Goal: Task Accomplishment & Management: Manage account settings

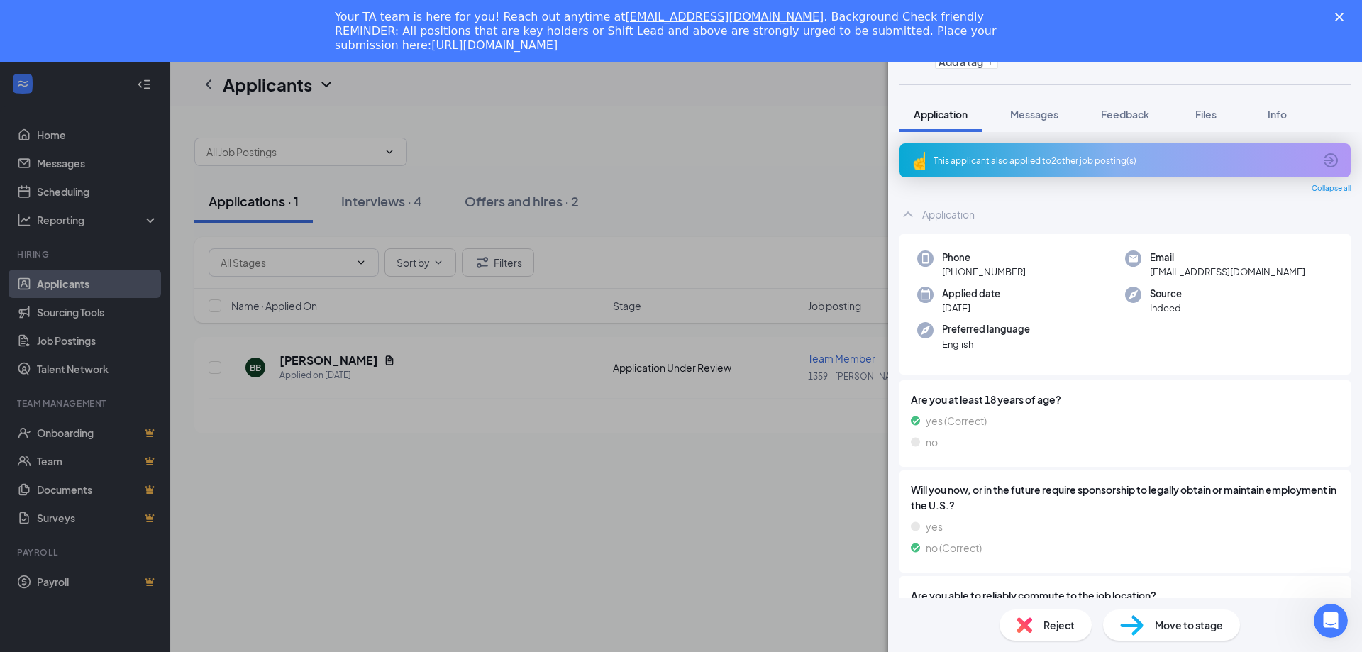
scroll to position [144, 0]
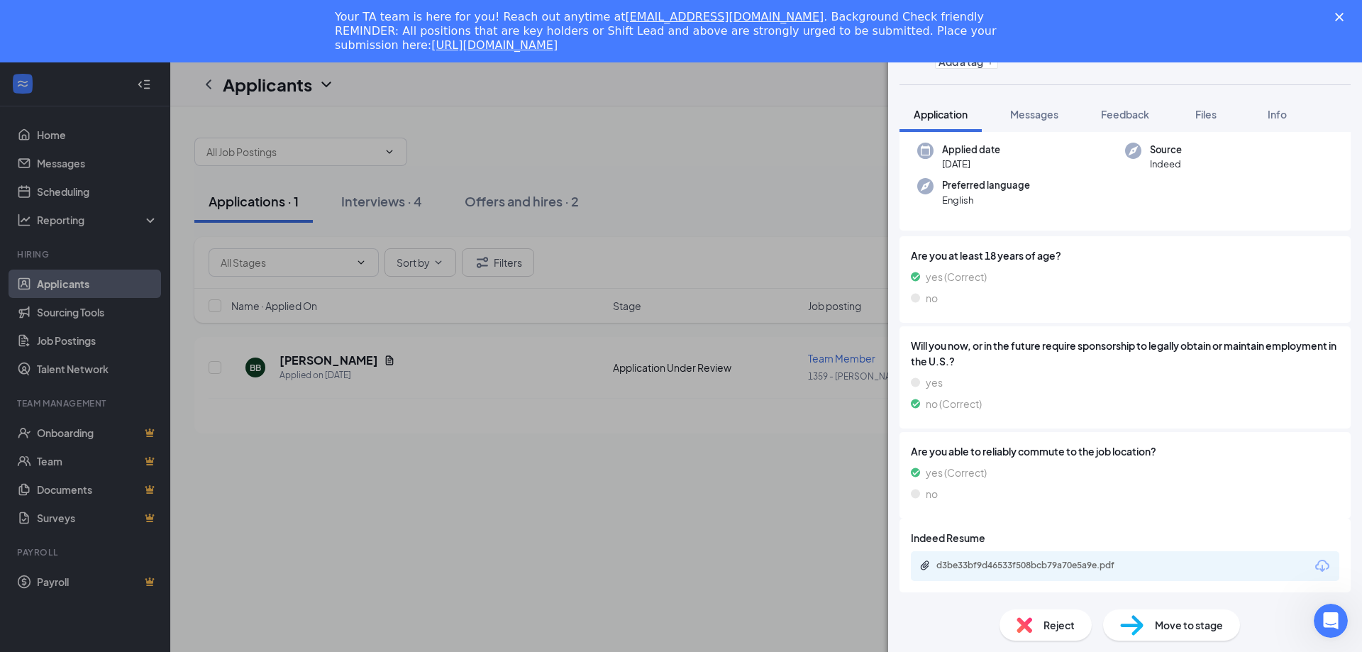
click at [1163, 621] on span "Move to stage" at bounding box center [1189, 625] width 68 height 16
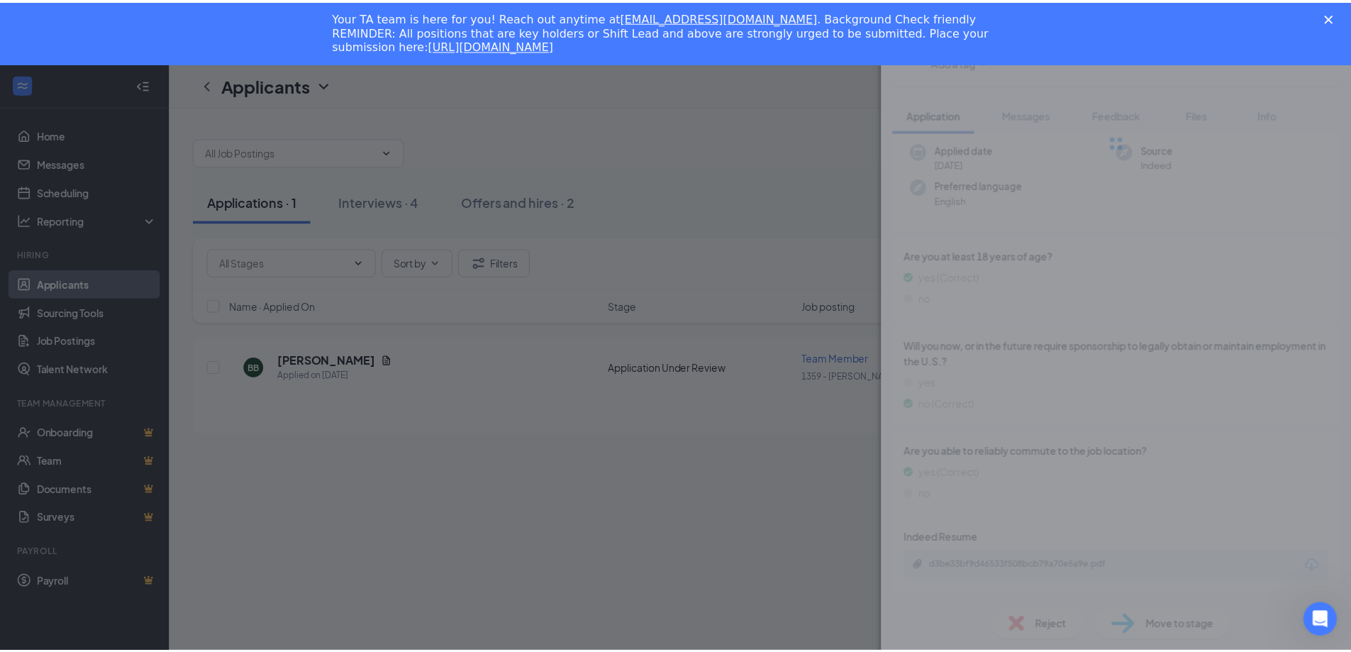
scroll to position [139, 0]
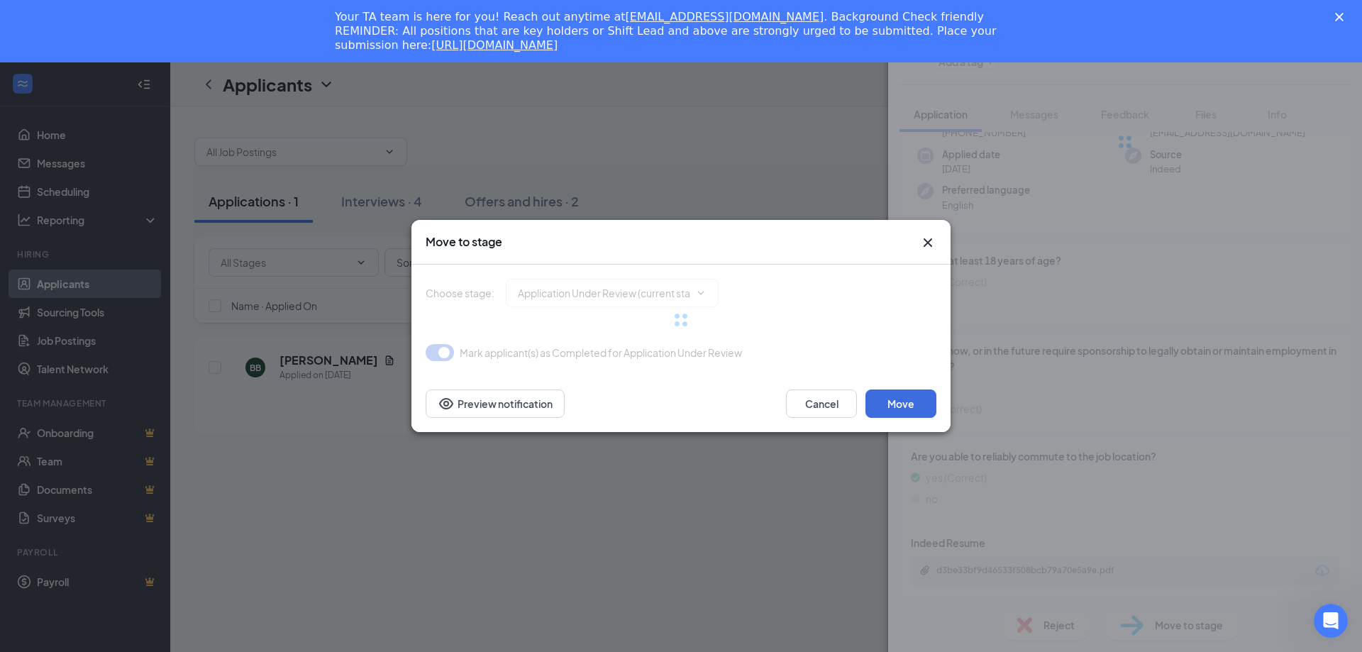
type input "Onsite Interview (next stage)"
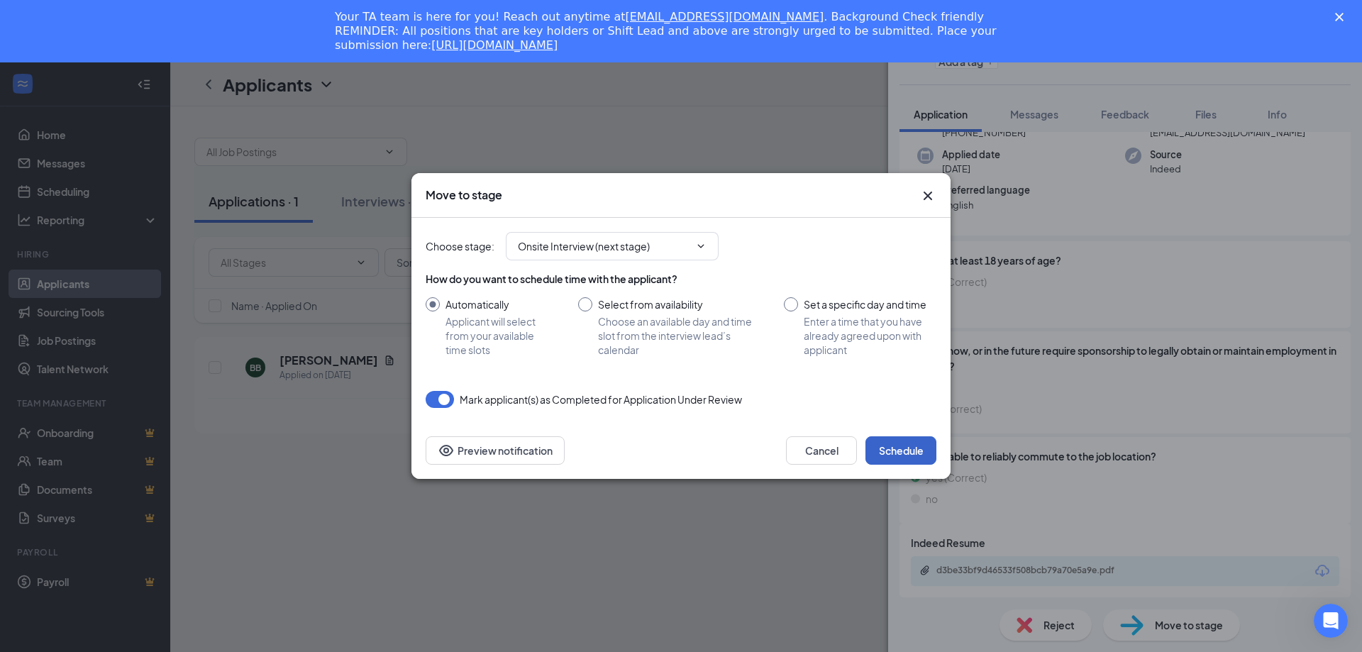
click at [906, 456] on button "Schedule" at bounding box center [900, 450] width 71 height 28
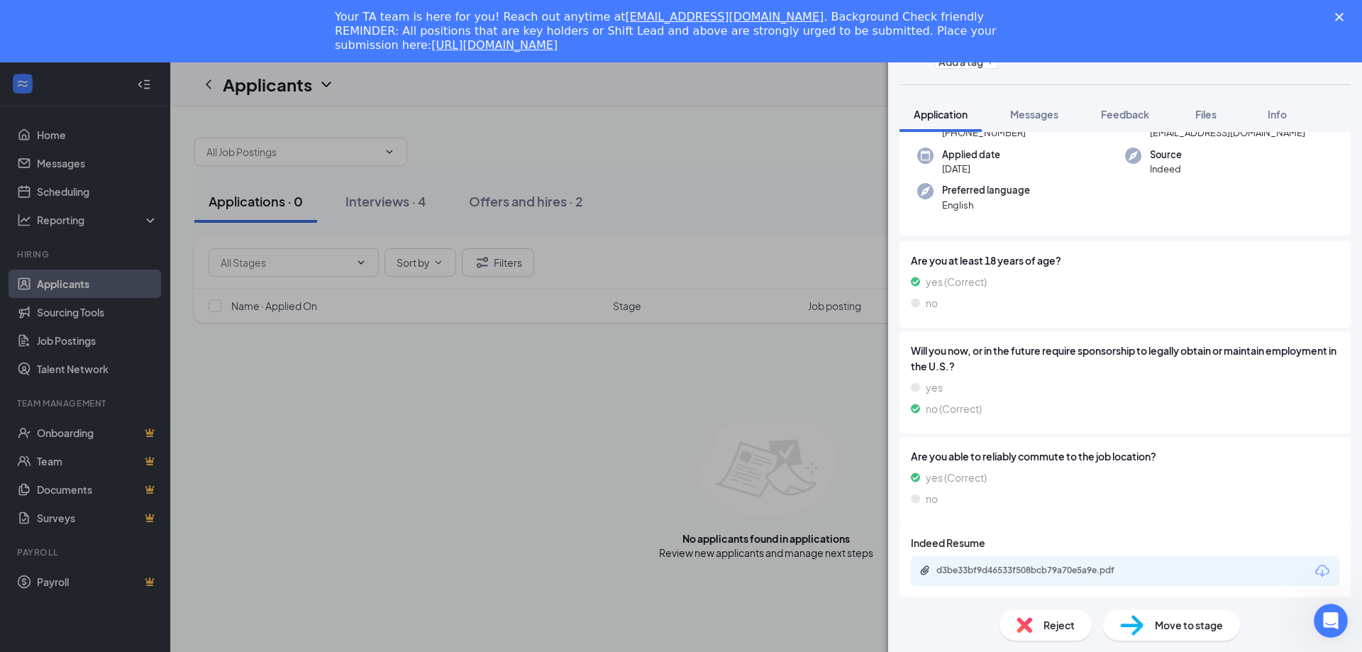
click at [342, 294] on div "BB [PERSON_NAME] Team Member at 1359 - [PERSON_NAME] Deli Add a tag Application…" at bounding box center [681, 326] width 1362 height 652
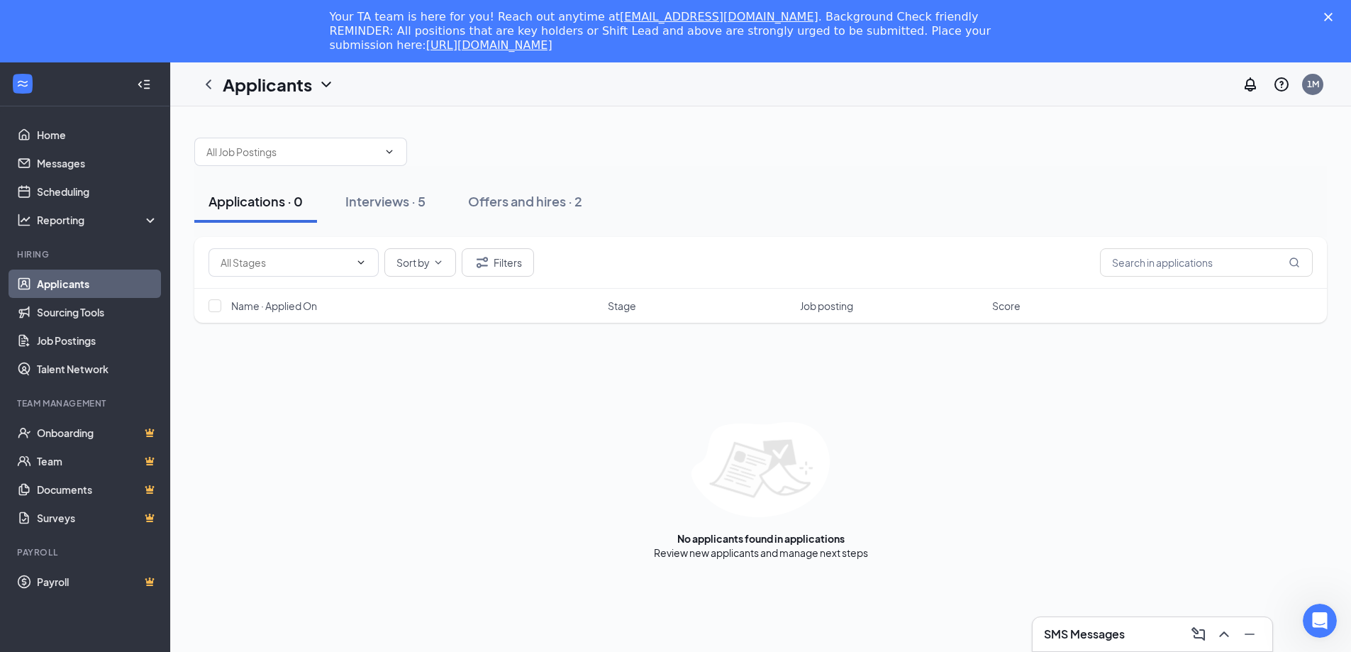
click at [274, 209] on div "Applications · 0" at bounding box center [256, 201] width 94 height 18
click at [387, 197] on div "Interviews · 5" at bounding box center [385, 201] width 80 height 18
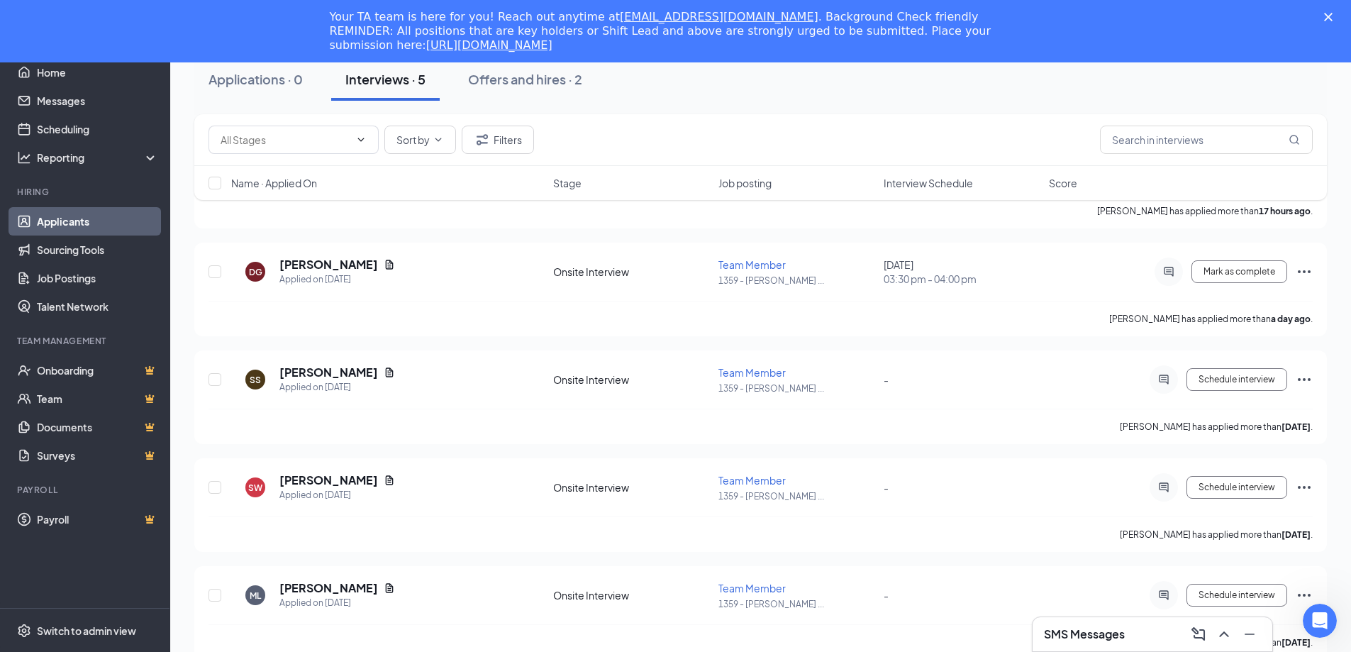
scroll to position [227, 0]
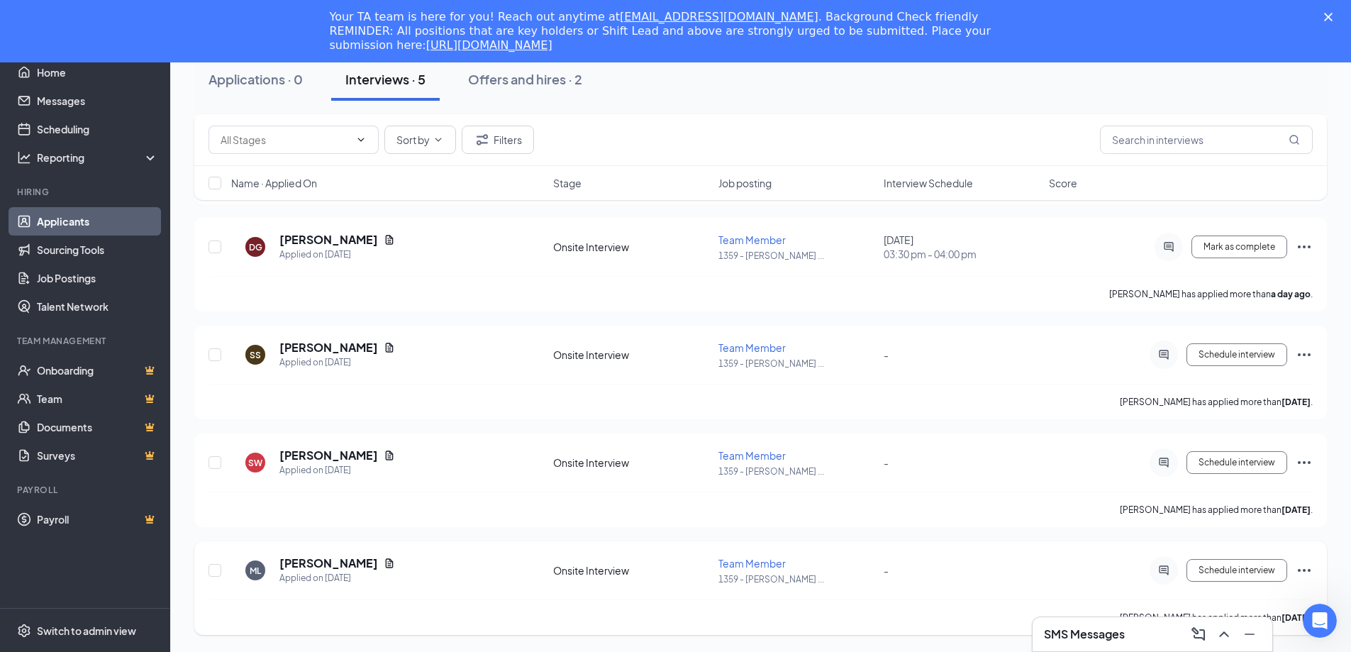
click at [1304, 573] on icon "Ellipses" at bounding box center [1304, 570] width 17 height 17
click at [212, 575] on input "checkbox" at bounding box center [215, 570] width 13 height 13
checkbox input "true"
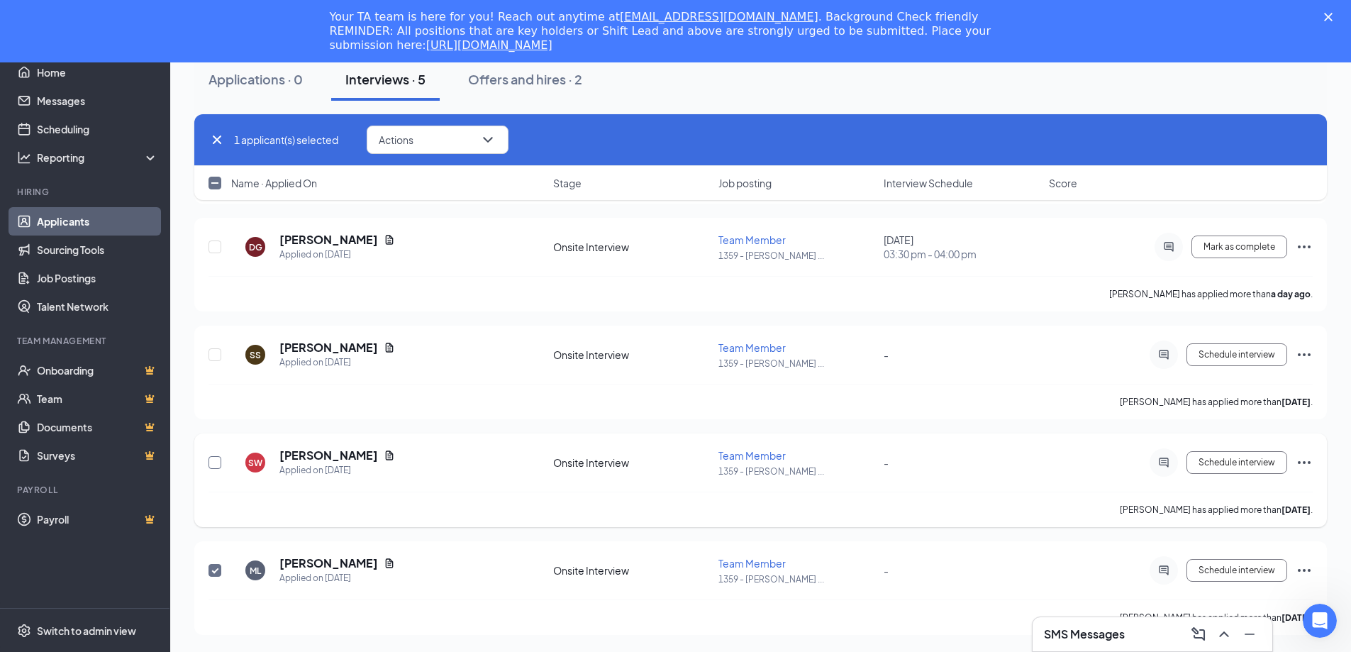
click at [219, 465] on input "checkbox" at bounding box center [215, 462] width 13 height 13
checkbox input "true"
click at [216, 569] on input "checkbox" at bounding box center [215, 570] width 13 height 13
checkbox input "false"
click at [214, 461] on input "checkbox" at bounding box center [215, 462] width 13 height 13
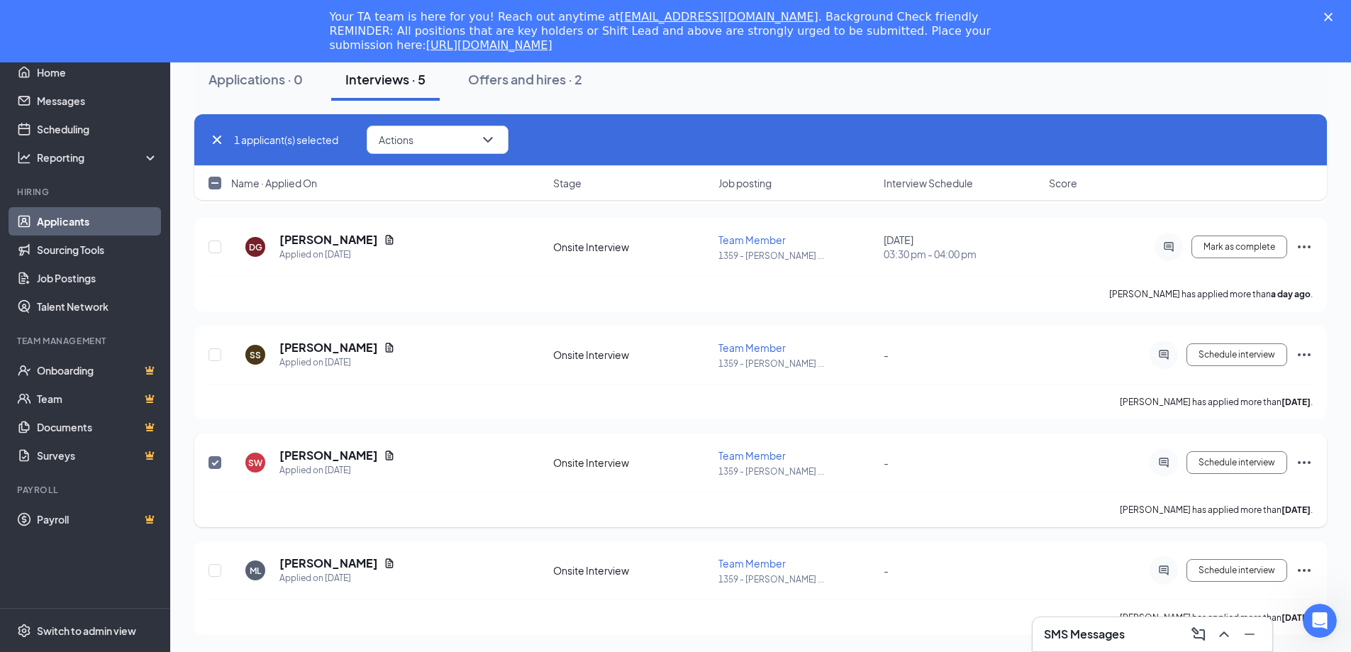
checkbox input "false"
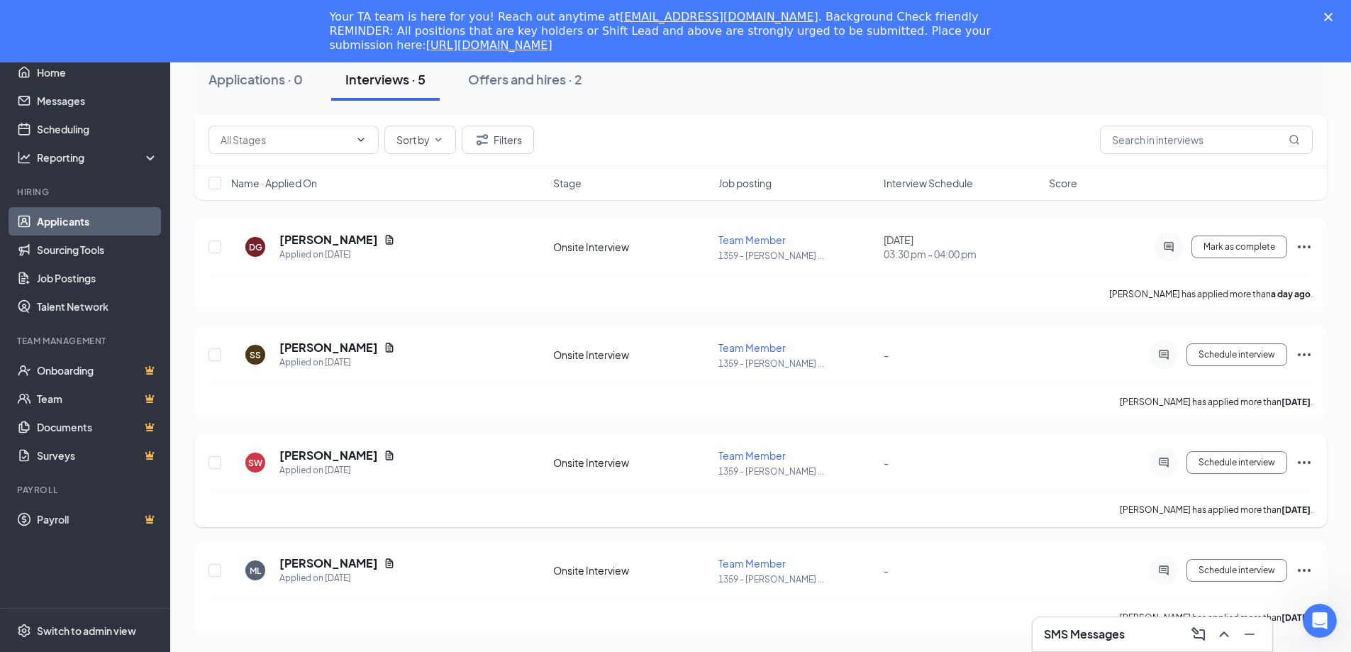
click at [1303, 465] on icon "Ellipses" at bounding box center [1304, 462] width 17 height 17
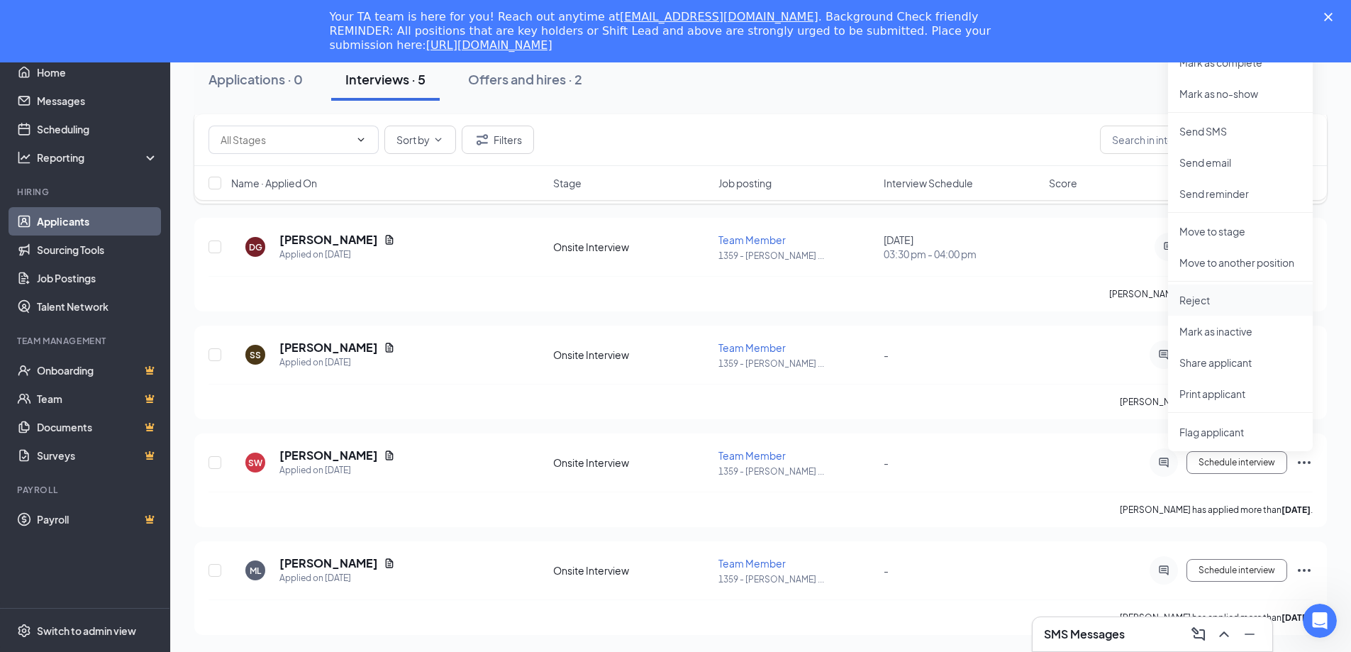
click at [1260, 307] on li "Reject" at bounding box center [1240, 299] width 145 height 31
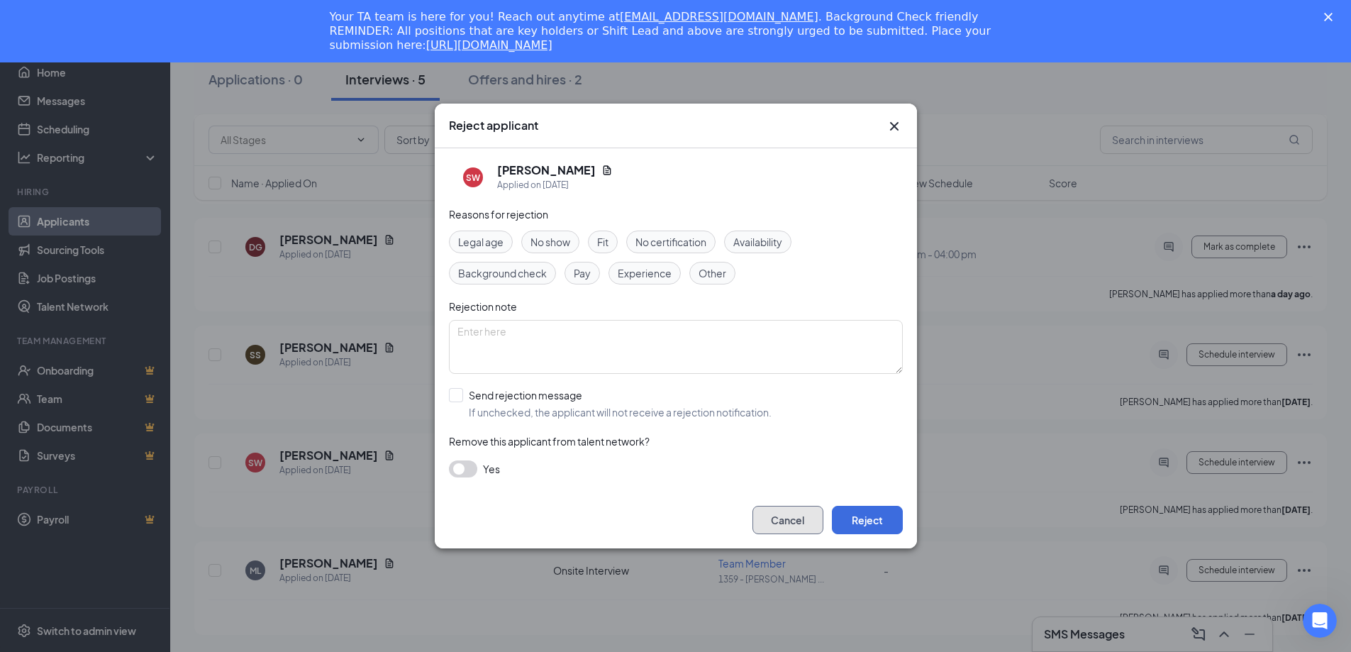
click at [774, 513] on button "Cancel" at bounding box center [788, 520] width 71 height 28
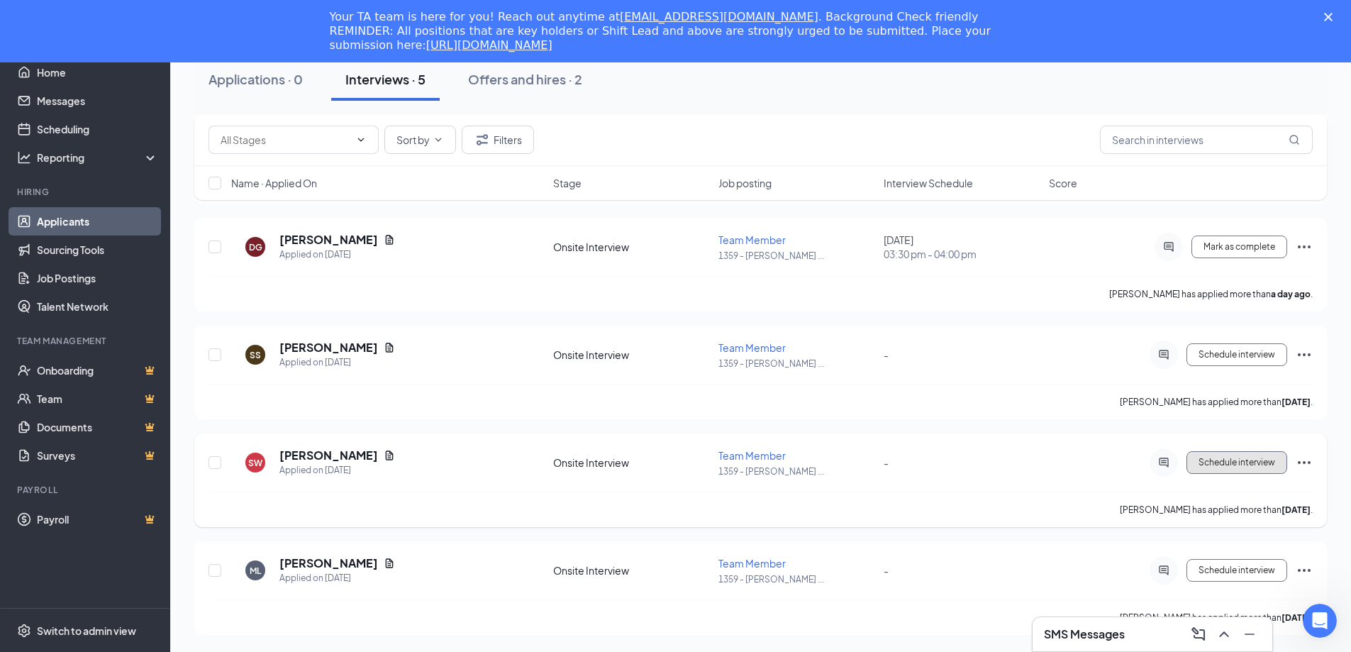
click at [1240, 467] on button "Schedule interview" at bounding box center [1237, 462] width 101 height 23
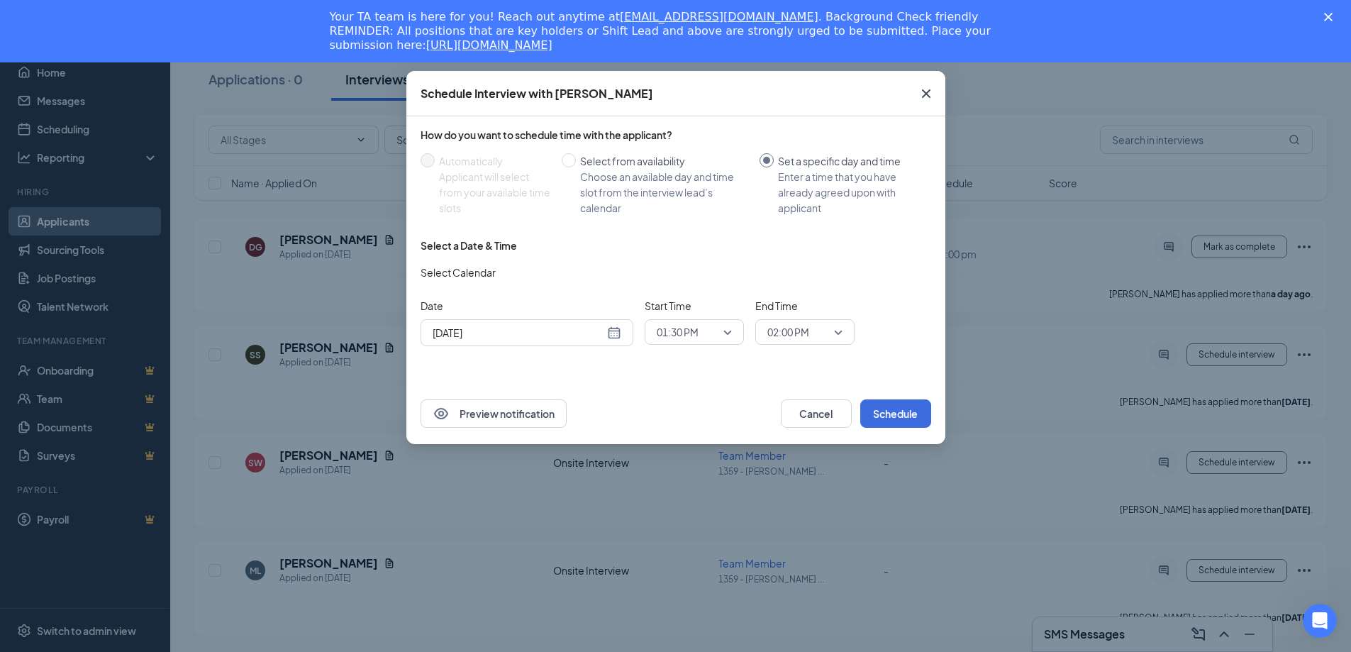
click at [616, 333] on div "[DATE]" at bounding box center [527, 333] width 189 height 16
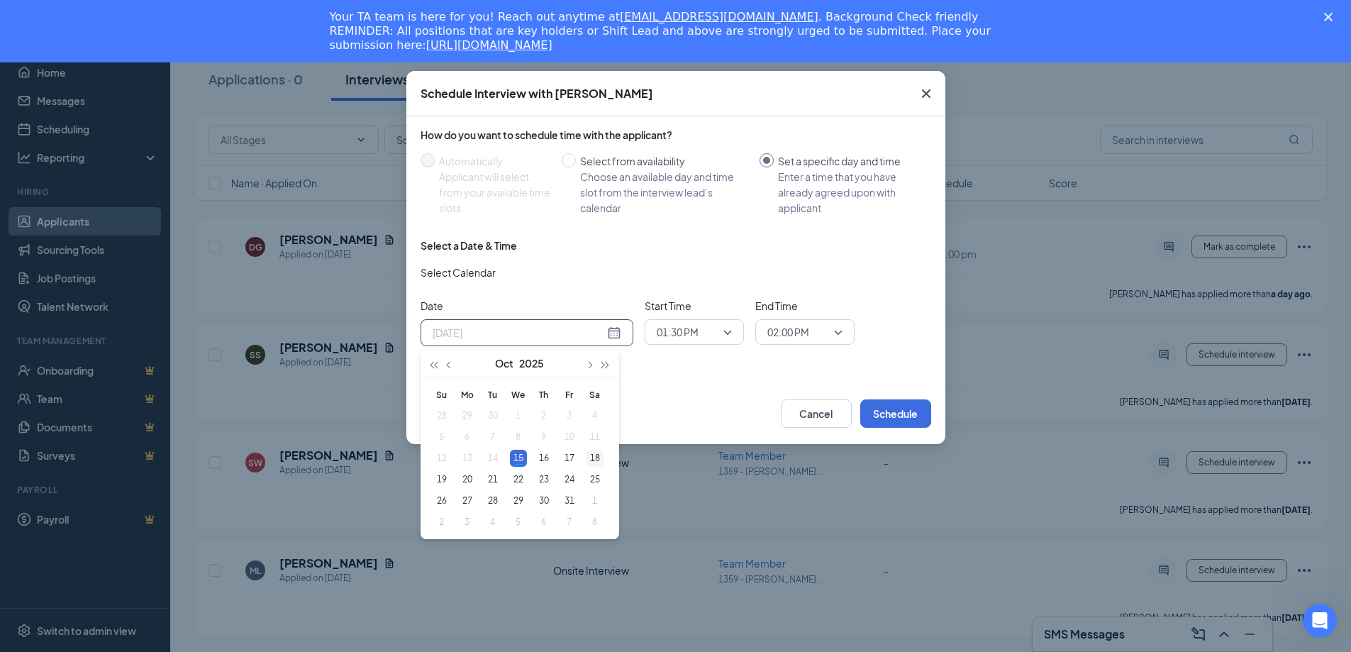
type input "[DATE]"
click at [597, 457] on div "18" at bounding box center [595, 458] width 17 height 17
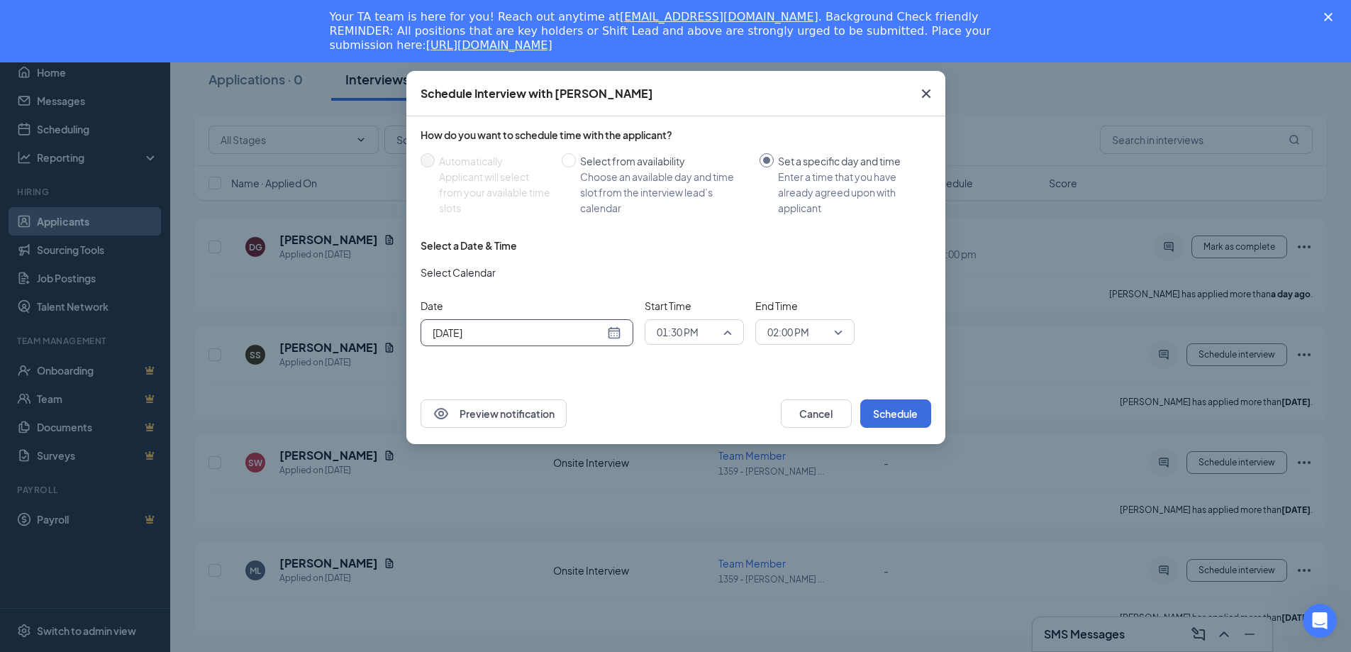
click at [732, 335] on div "01:30 PM" at bounding box center [694, 332] width 99 height 26
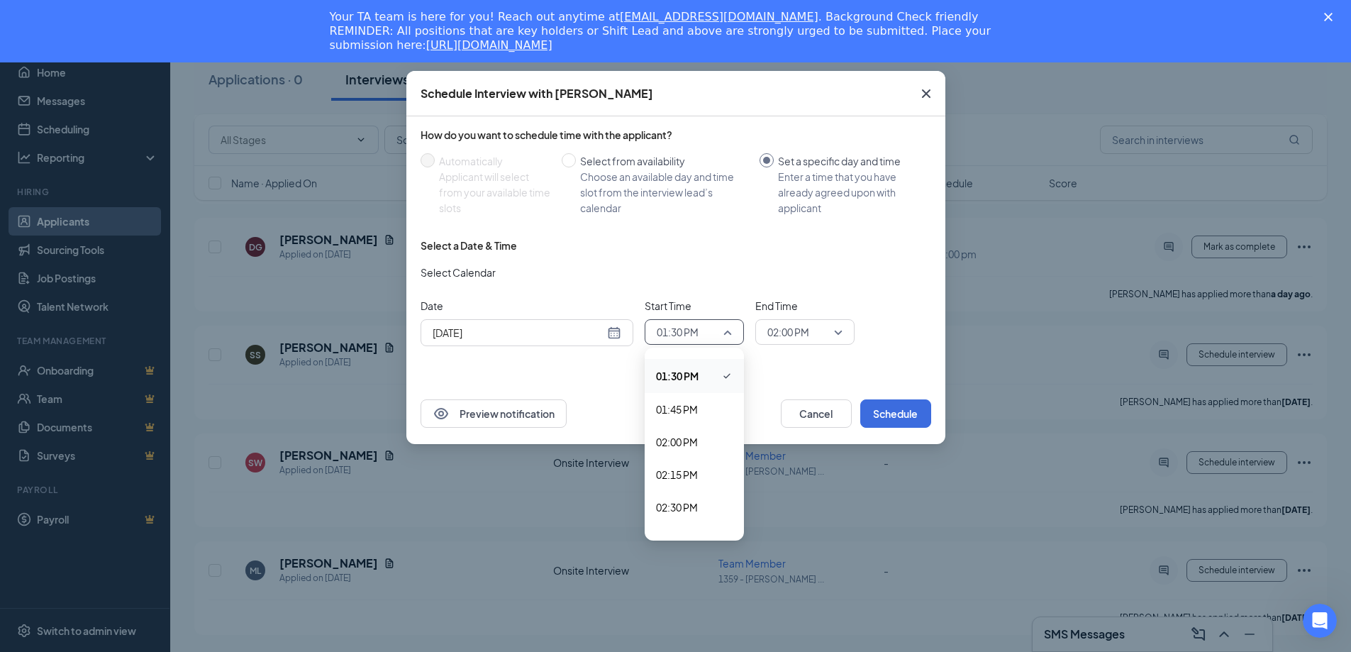
scroll to position [1827, 0]
click at [696, 506] on span "03:00 PM" at bounding box center [677, 502] width 42 height 16
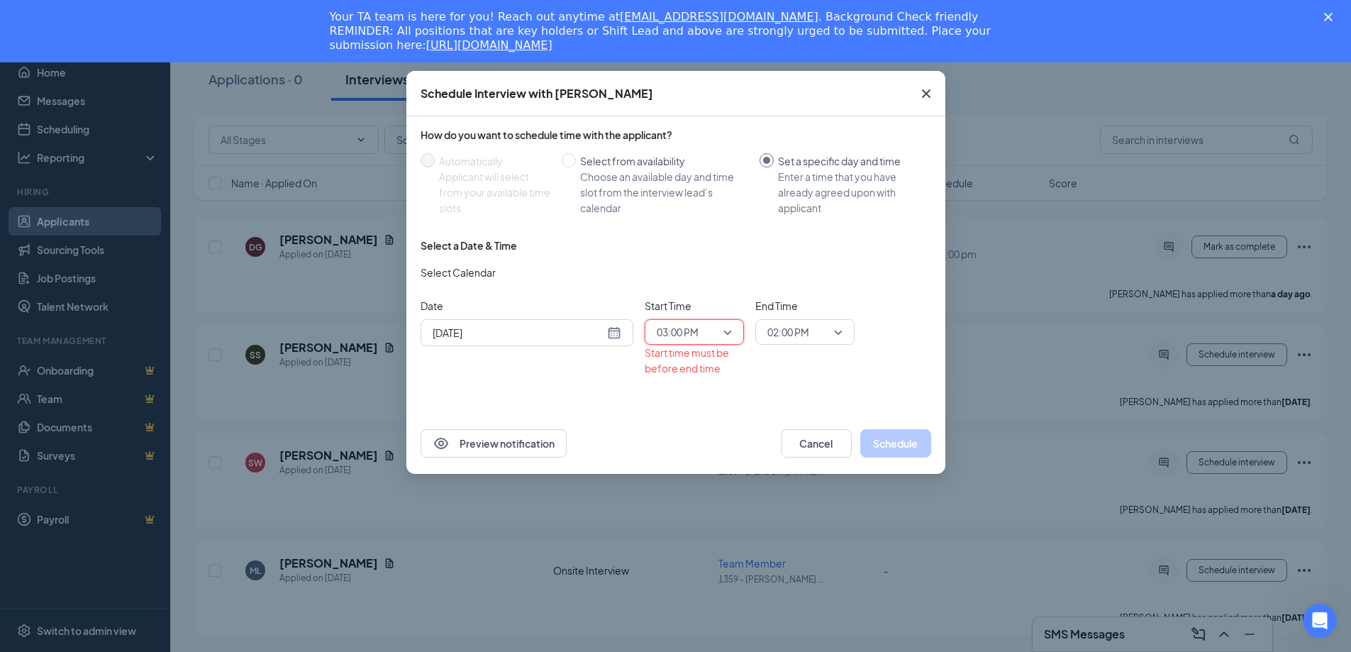
click at [818, 331] on span "02:00 PM" at bounding box center [798, 331] width 62 height 21
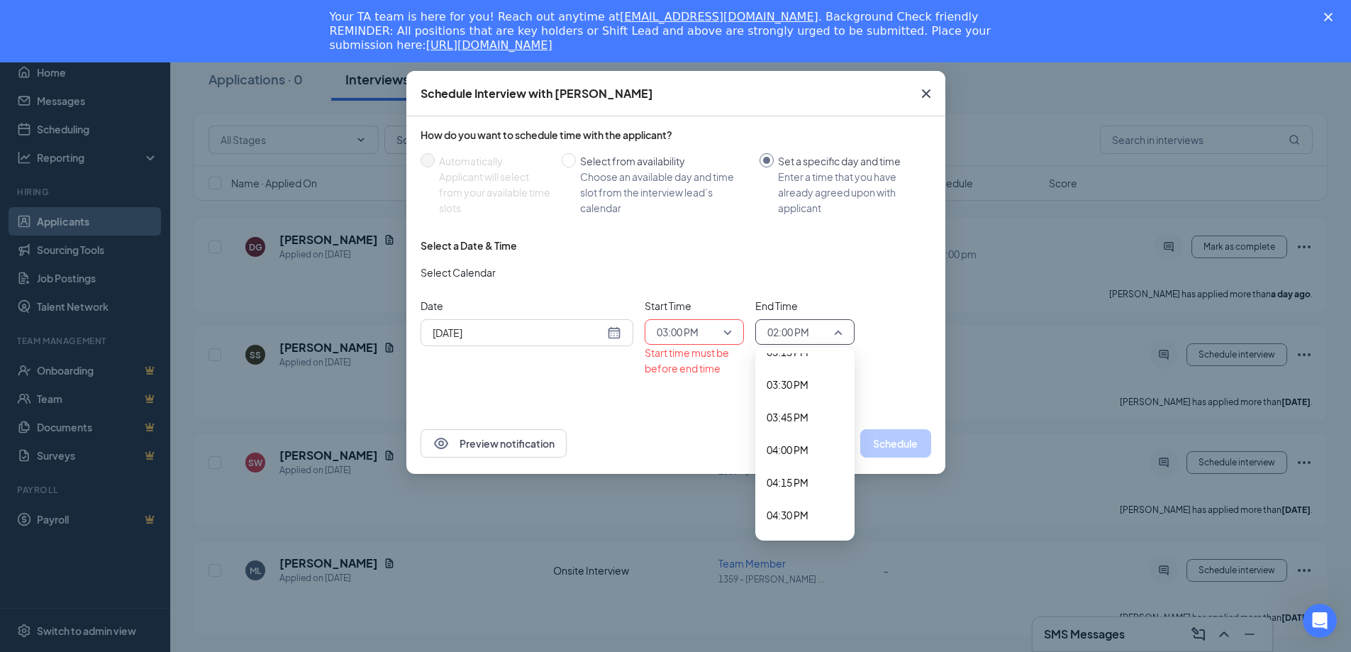
scroll to position [2034, 0]
click at [814, 372] on div "03:30 PM" at bounding box center [804, 359] width 99 height 33
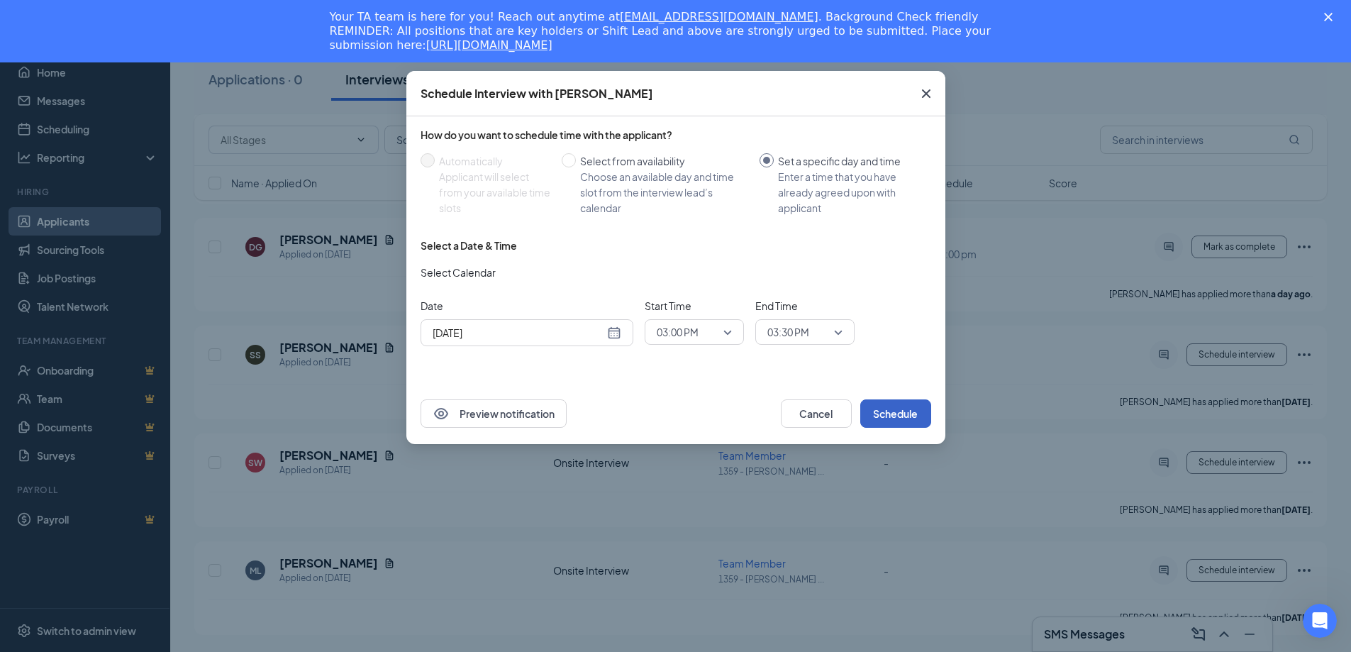
click at [900, 418] on button "Schedule" at bounding box center [895, 413] width 71 height 28
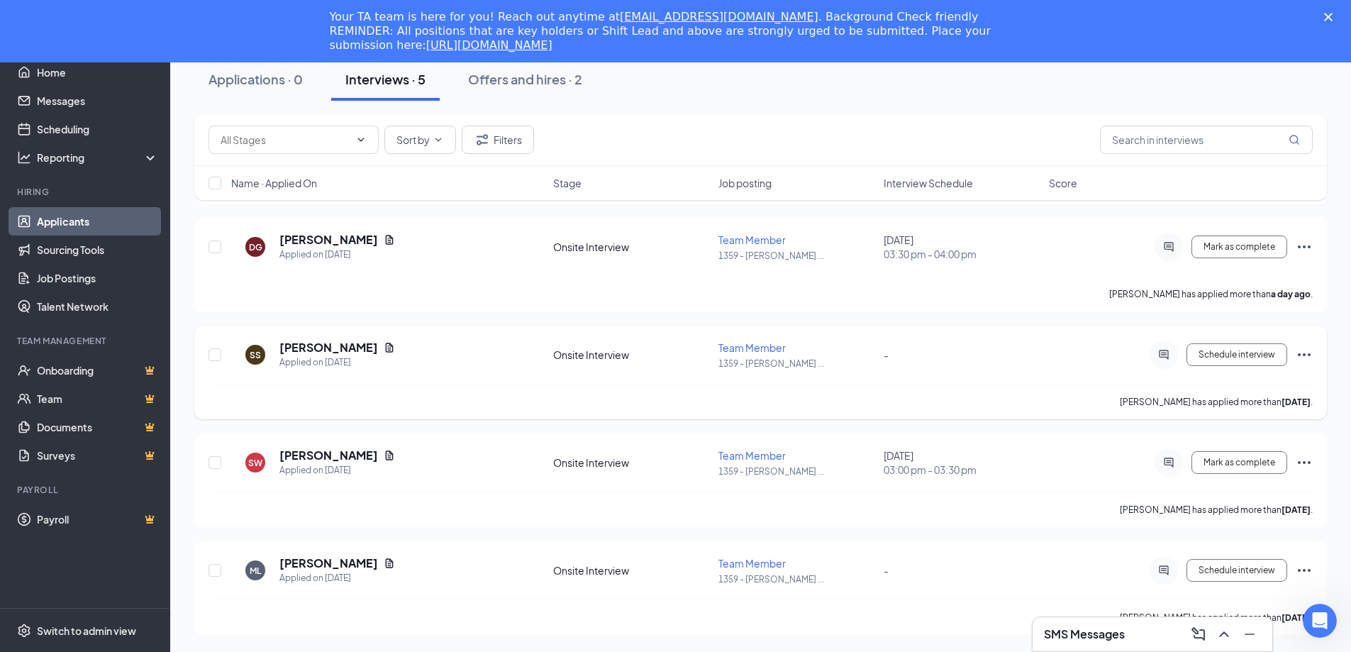
click at [1318, 345] on div "SS [PERSON_NAME] Applied on [DATE] Onsite Interview Team Member 1359 - [PERSON_…" at bounding box center [760, 373] width 1133 height 94
click at [1311, 354] on icon "Ellipses" at bounding box center [1304, 354] width 17 height 17
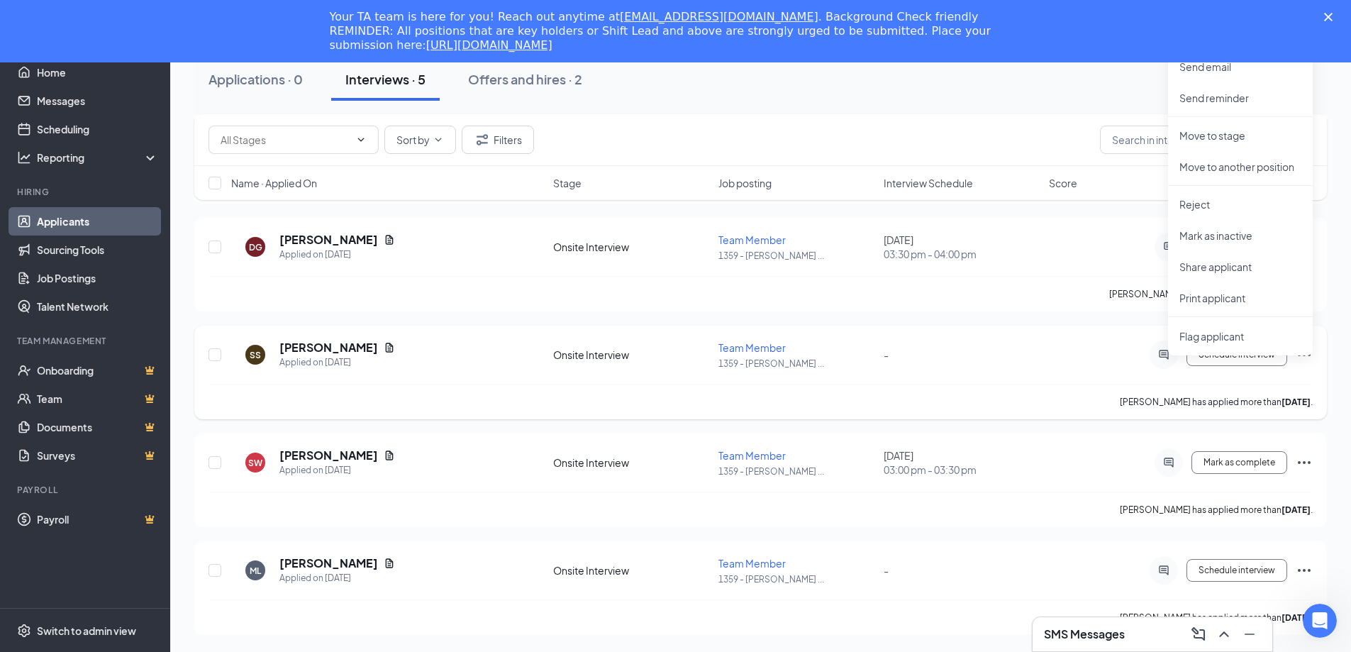
click at [1301, 361] on icon "Ellipses" at bounding box center [1304, 354] width 17 height 17
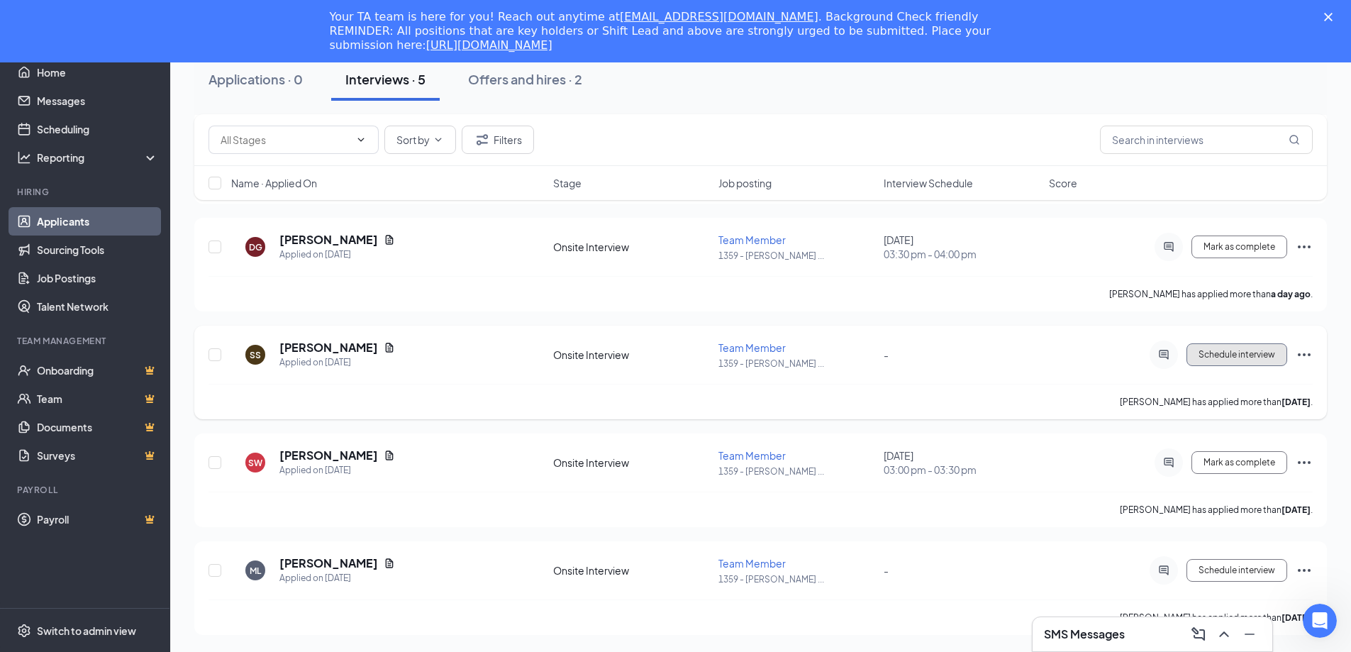
click at [1231, 350] on span "Schedule interview" at bounding box center [1237, 355] width 77 height 10
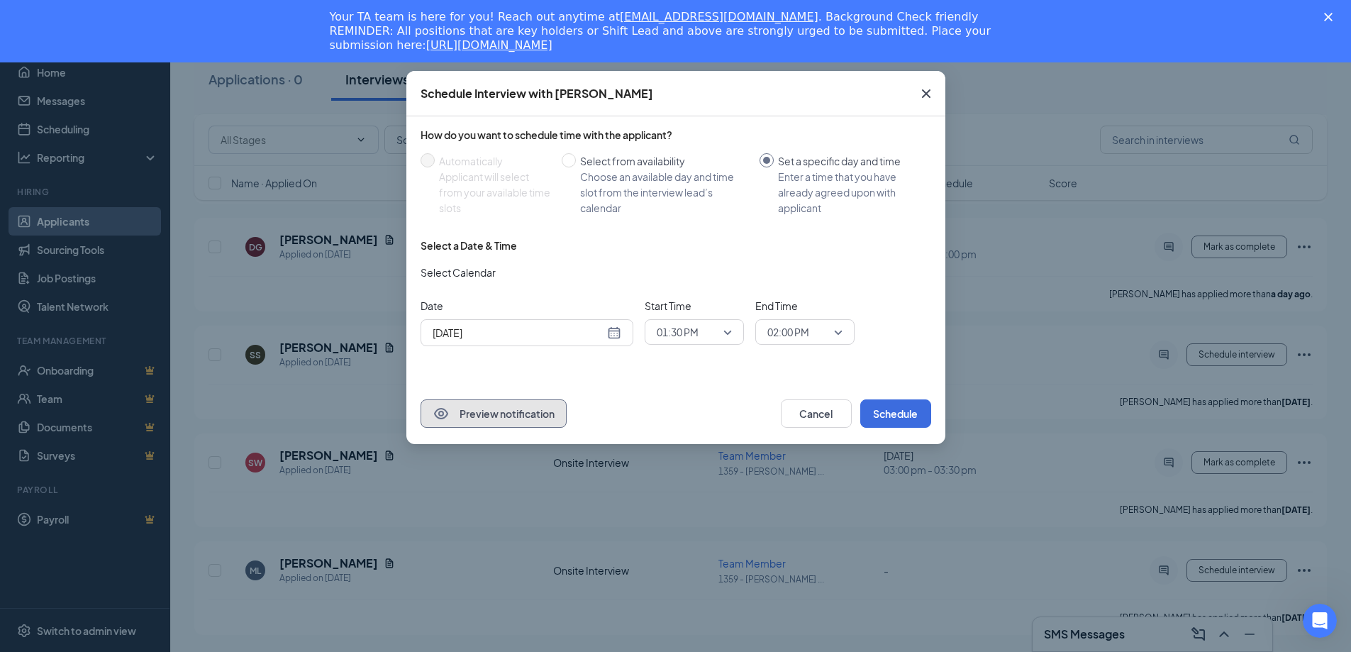
click at [448, 419] on icon "Eye" at bounding box center [441, 413] width 17 height 17
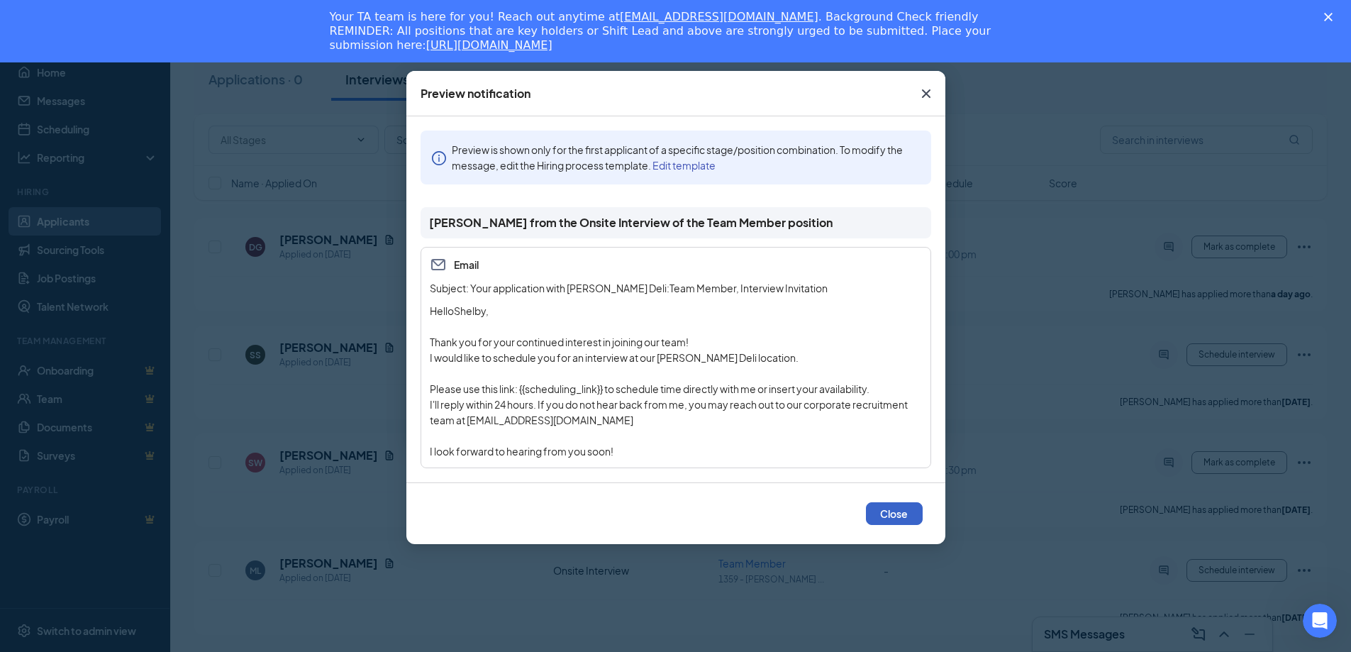
click at [901, 514] on button "Close" at bounding box center [894, 513] width 57 height 23
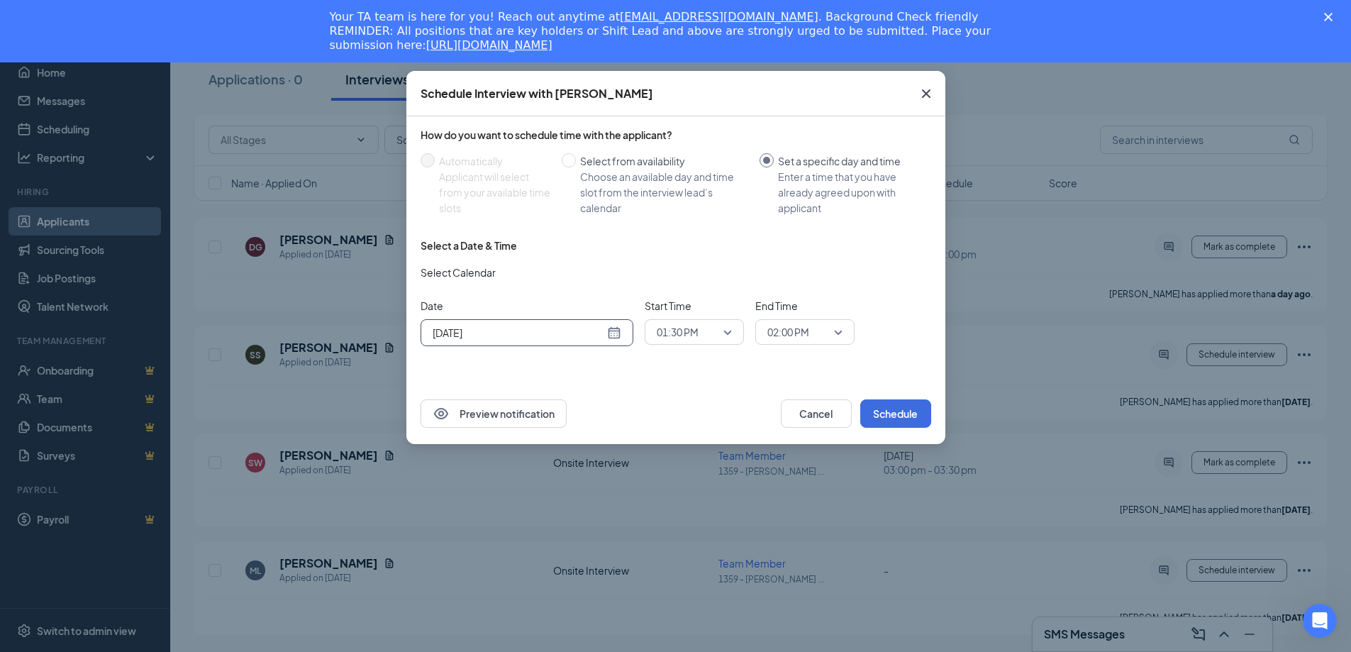
click at [614, 328] on div "[DATE]" at bounding box center [527, 333] width 189 height 16
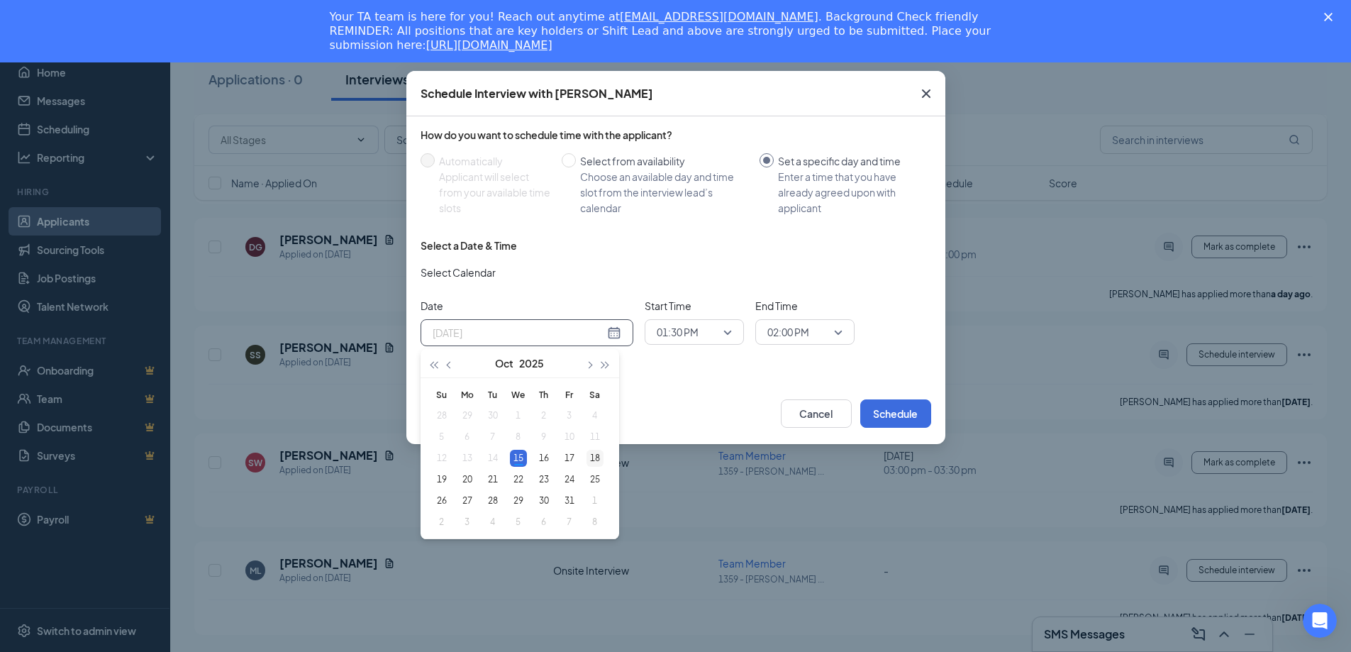
type input "[DATE]"
click at [594, 456] on div "18" at bounding box center [595, 458] width 17 height 17
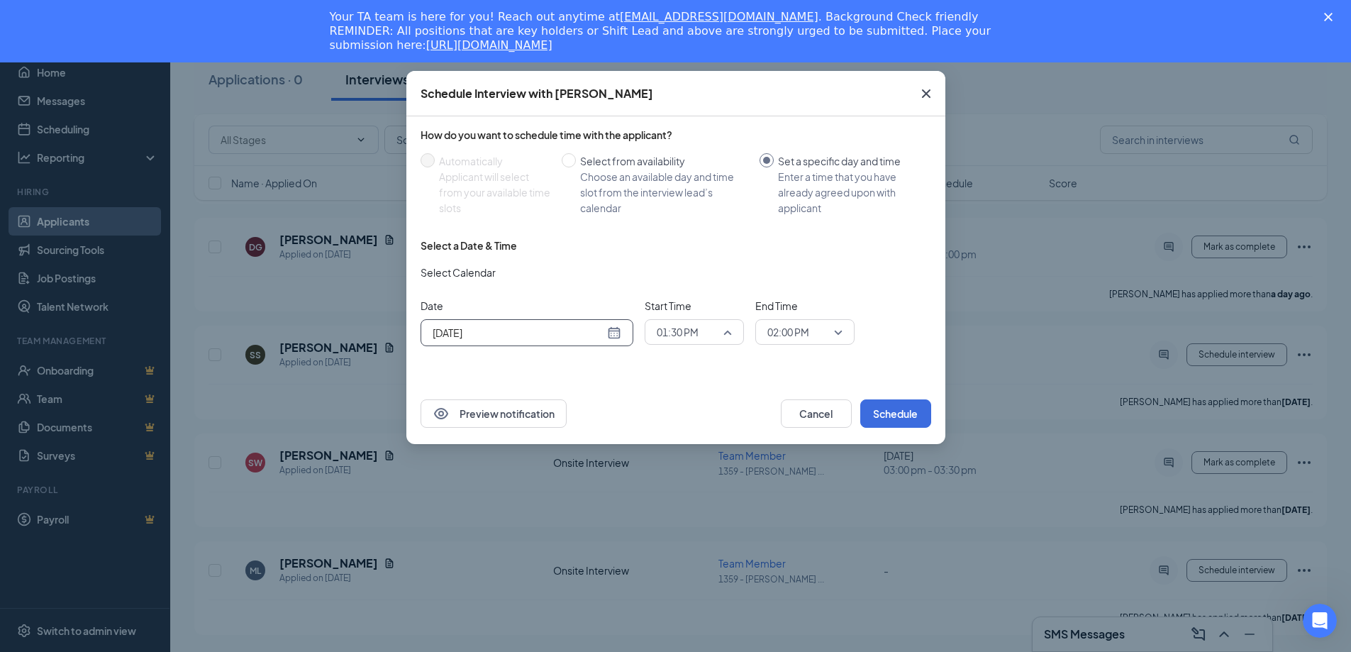
click at [727, 331] on span "01:30 PM" at bounding box center [694, 331] width 75 height 21
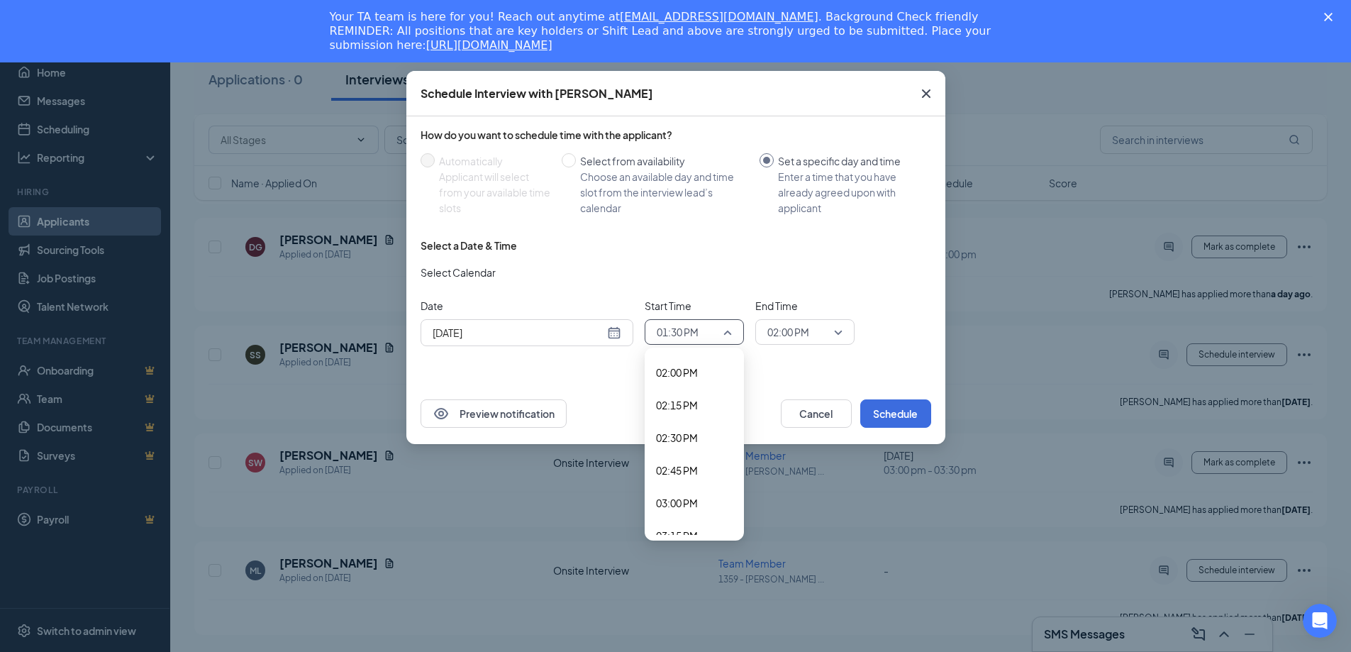
scroll to position [1827, 0]
click at [840, 326] on span "02:00 PM" at bounding box center [804, 331] width 75 height 21
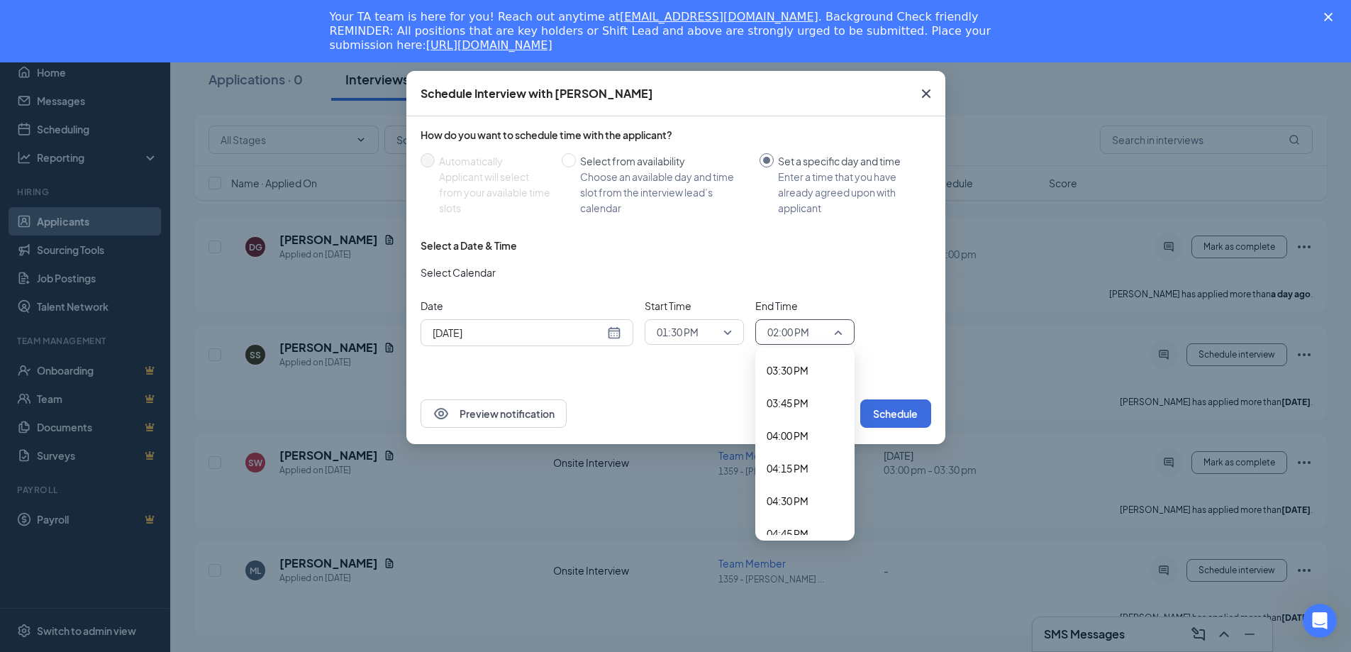
scroll to position [2034, 0]
click at [811, 487] on span "04:30 PM" at bounding box center [805, 490] width 77 height 16
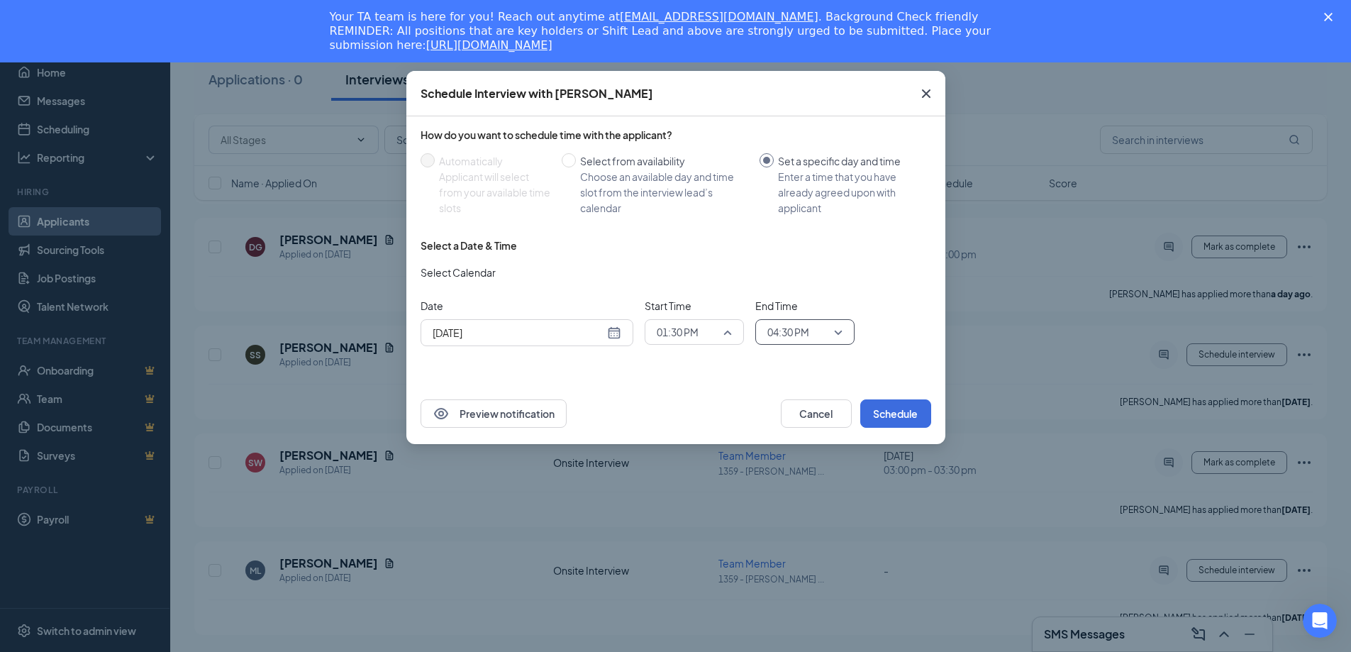
click at [709, 337] on span "01:30 PM" at bounding box center [688, 331] width 62 height 21
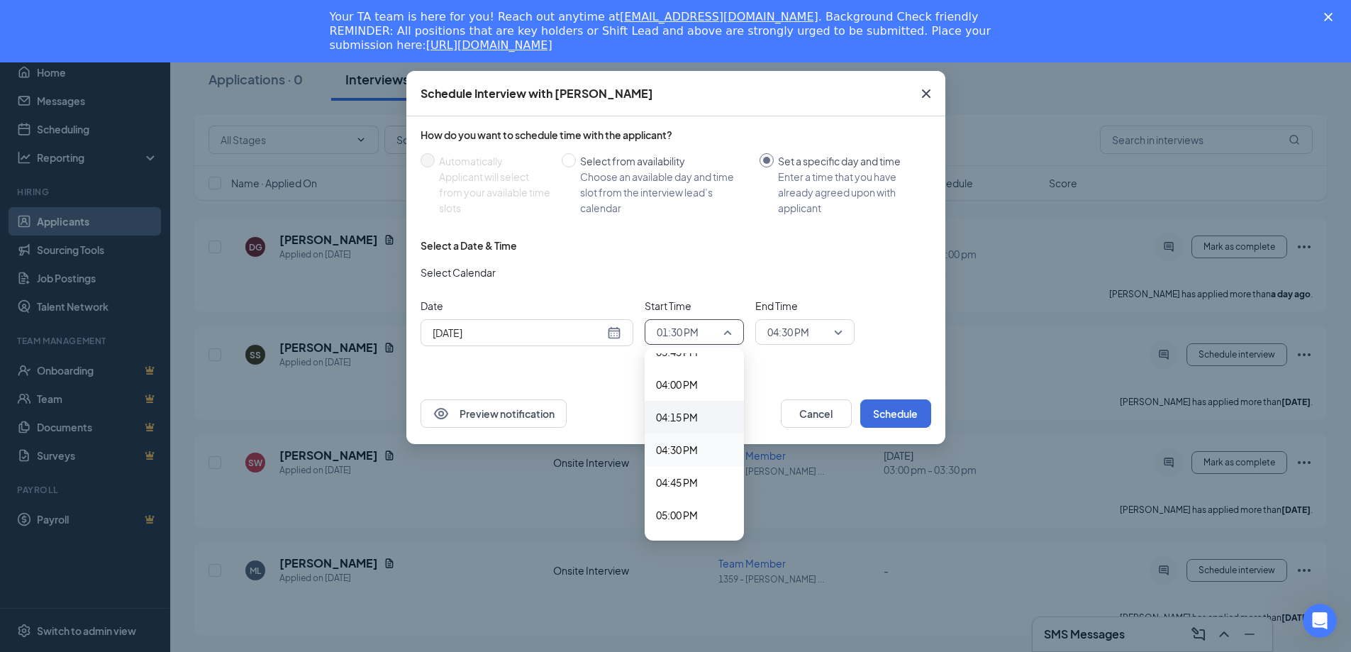
scroll to position [2045, 0]
click at [702, 413] on span "04:00 PM" at bounding box center [694, 414] width 77 height 16
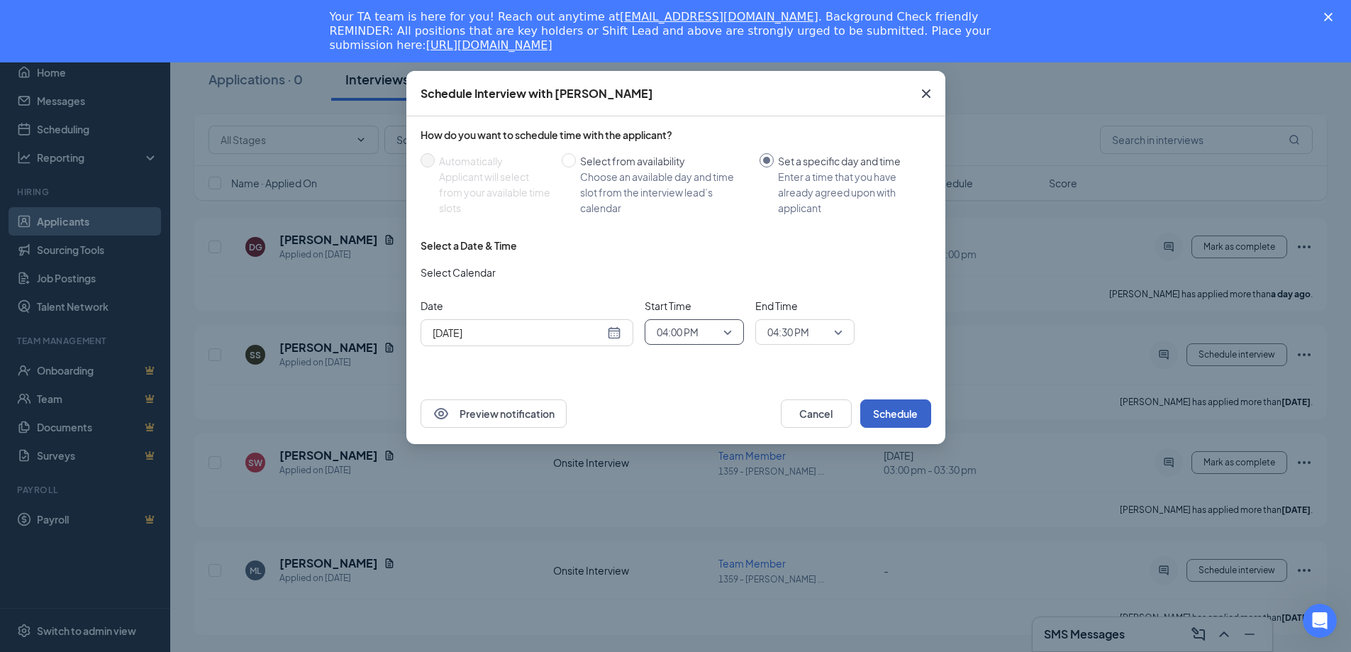
click at [912, 408] on button "Schedule" at bounding box center [895, 413] width 71 height 28
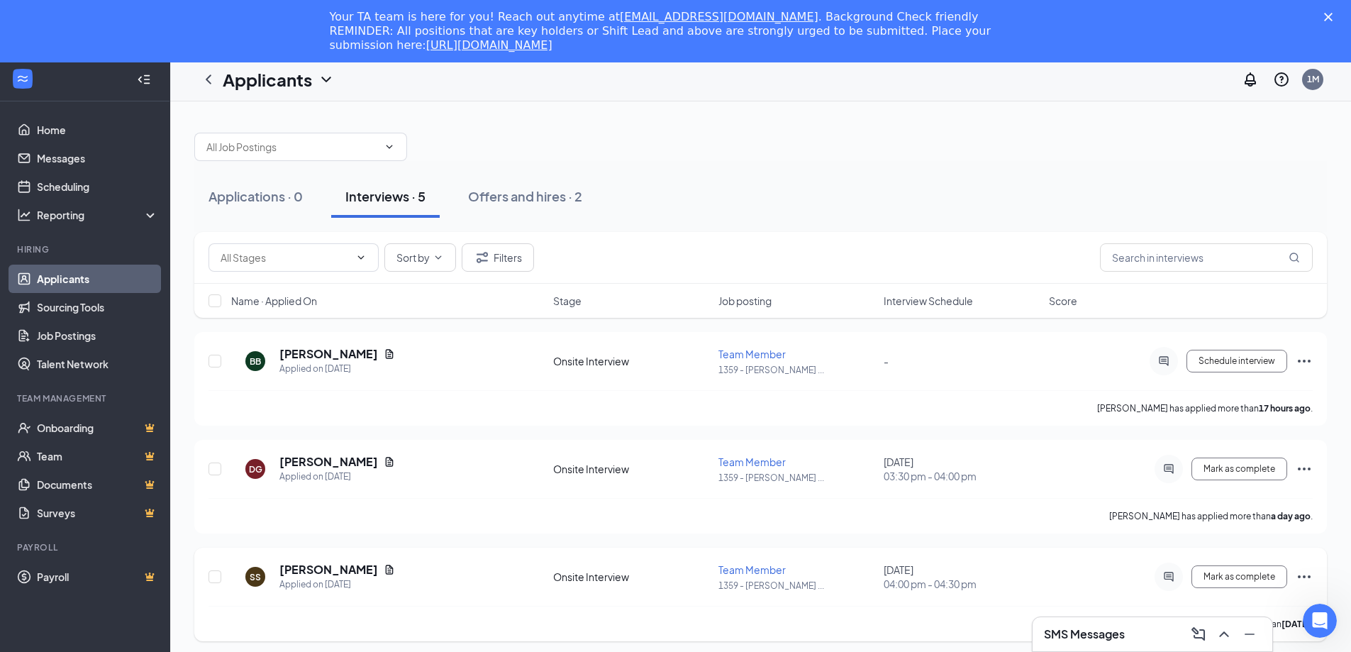
scroll to position [0, 0]
